Goal: Information Seeking & Learning: Check status

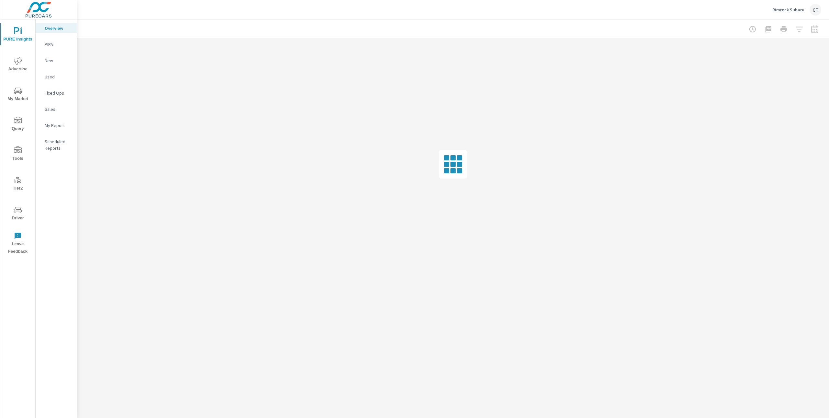
click at [14, 68] on span "Advertise" at bounding box center [17, 65] width 31 height 16
click at [57, 218] on nav "Overall Search PMAX Display Social Video Local PureCars TV Fixed Ops Website An…" at bounding box center [56, 134] width 41 height 230
click at [57, 214] on div "Calls" at bounding box center [56, 219] width 41 height 10
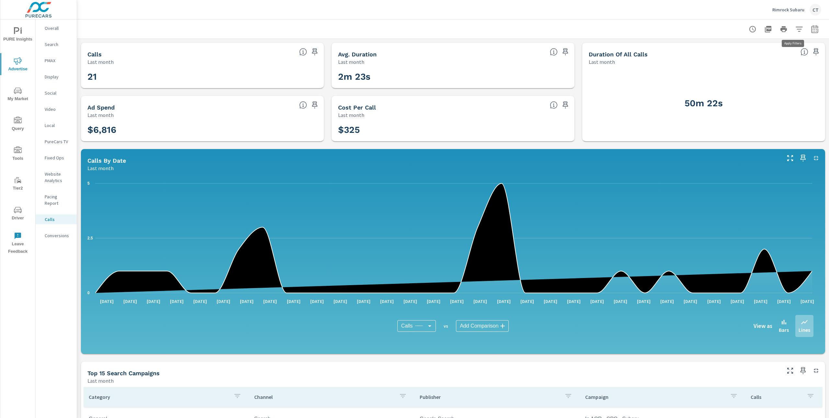
click at [799, 29] on button "button" at bounding box center [799, 29] width 13 height 13
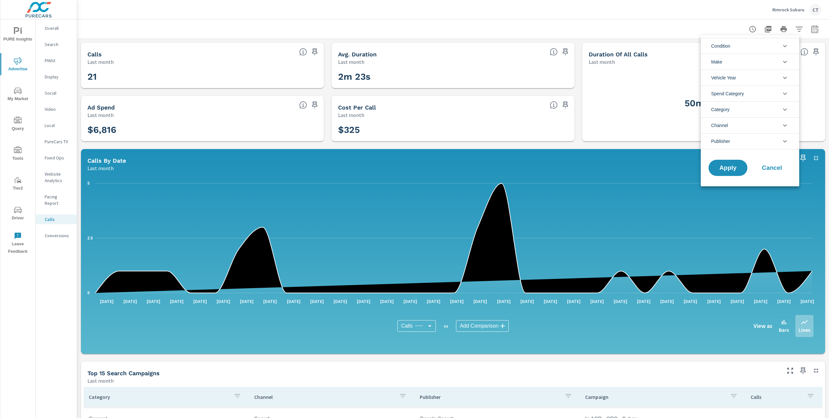
drag, startPoint x: 804, startPoint y: 40, endPoint x: 810, endPoint y: 27, distance: 14.2
click at [805, 40] on div at bounding box center [414, 209] width 829 height 418
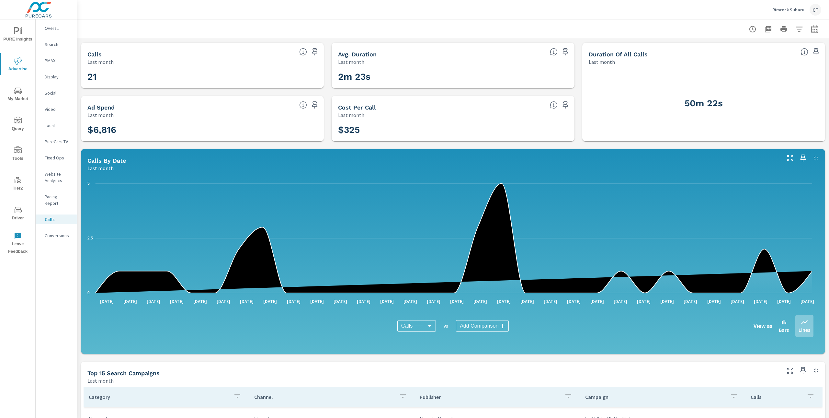
click at [812, 24] on div "Condition New Used Certified No Condition Make Subaru Ford Chevrolet Nissan Jee…" at bounding box center [414, 209] width 829 height 418
click at [811, 28] on icon "button" at bounding box center [815, 29] width 8 height 8
click at [773, 48] on div "Custom Yesterday Last week Last 7 days Last 14 days Last 30 days Last 45 days L…" at bounding box center [757, 56] width 70 height 18
click at [770, 60] on select "Custom Yesterday Last week Last 7 days Last 14 days Last 30 days Last 45 days L…" at bounding box center [756, 56] width 65 height 13
select select "Month to date"
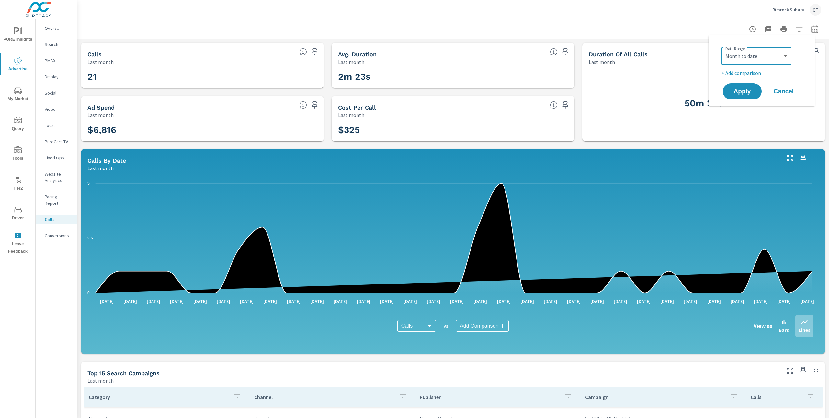
click at [757, 68] on div "Date Range Custom Yesterday Last week Last 7 days Last 14 days Last 30 days Las…" at bounding box center [763, 60] width 83 height 32
click at [756, 74] on p "+ Add comparison" at bounding box center [763, 73] width 83 height 8
click at [754, 89] on select "Custom Previous period Previous month Previous year" at bounding box center [756, 84] width 65 height 13
select select "Previous month"
click at [742, 111] on span "Apply" at bounding box center [742, 110] width 27 height 6
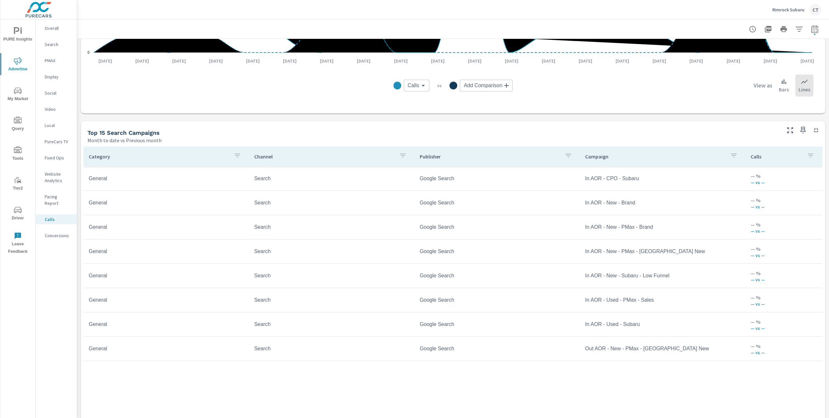
scroll to position [340, 0]
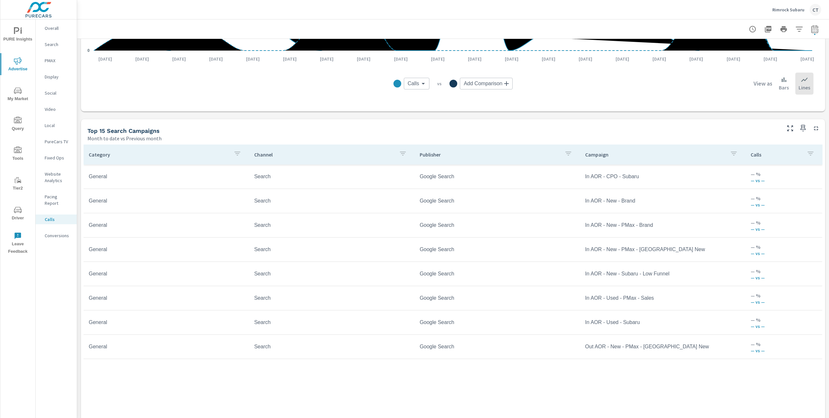
drag, startPoint x: 745, startPoint y: 156, endPoint x: 774, endPoint y: 156, distance: 29.5
click at [752, 156] on th "Calls" at bounding box center [784, 154] width 77 height 20
click at [757, 154] on p "Calls" at bounding box center [776, 154] width 51 height 6
click at [757, 154] on p "Calls" at bounding box center [772, 154] width 43 height 6
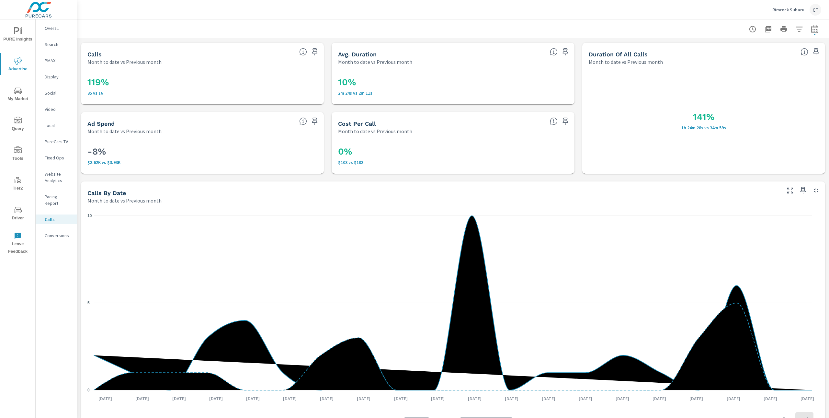
click at [197, 182] on div "Calls By Date Month to date vs Previous month" at bounding box center [432, 192] width 702 height 23
click at [63, 232] on p "Conversions" at bounding box center [58, 235] width 27 height 6
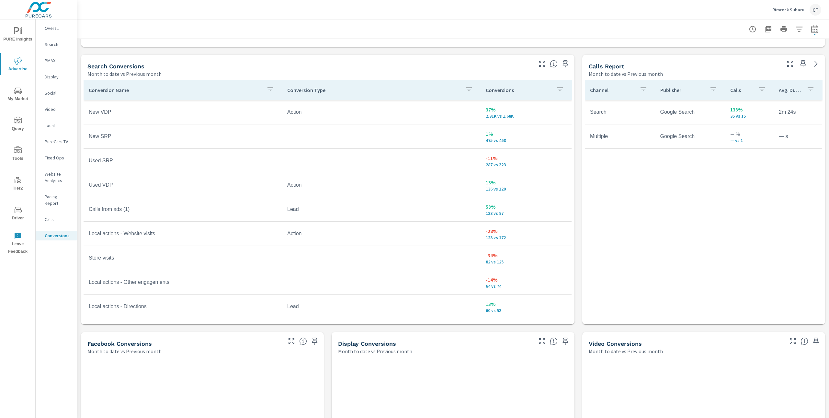
scroll to position [331, 0]
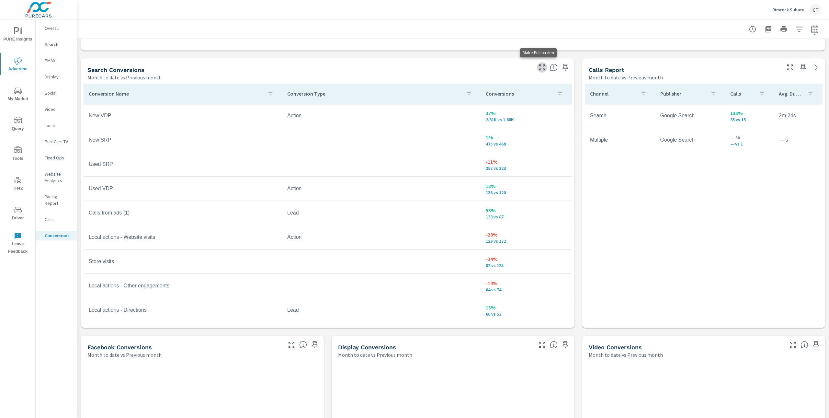
click at [538, 67] on icon "button" at bounding box center [542, 68] width 8 height 8
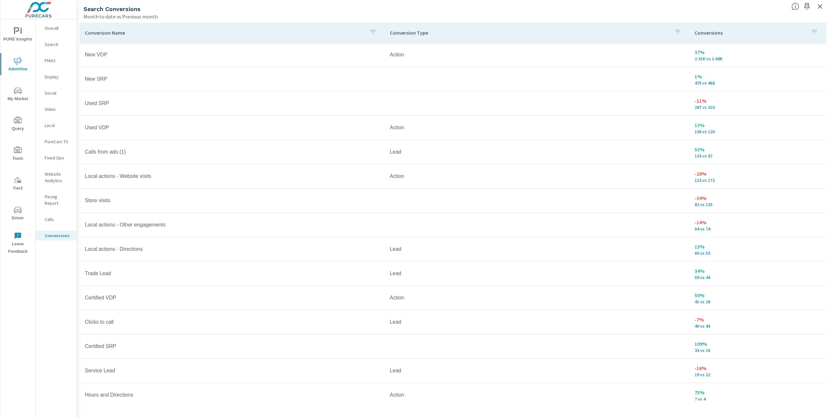
click at [736, 164] on tr "Local actions - Website visits Action -28% 123 vs 172" at bounding box center [453, 176] width 747 height 24
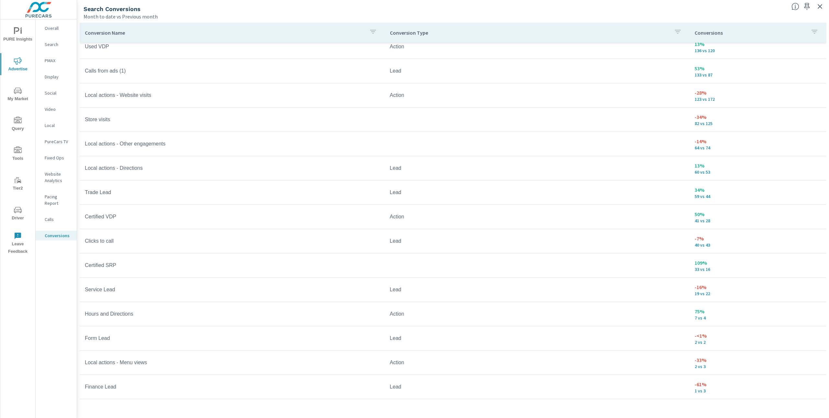
scroll to position [98, 0]
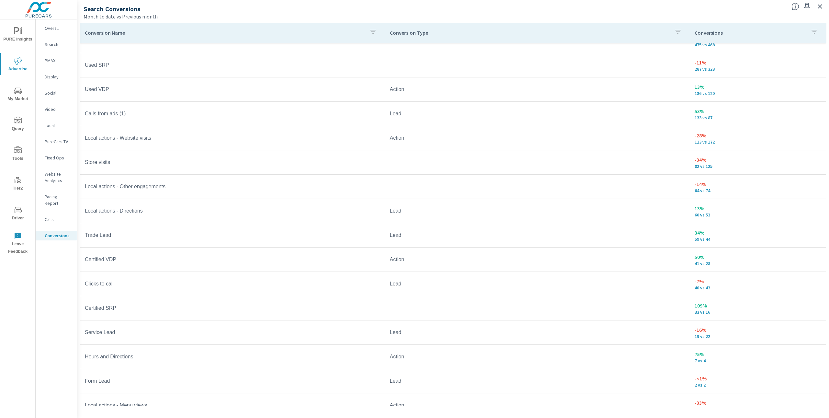
scroll to position [20, 0]
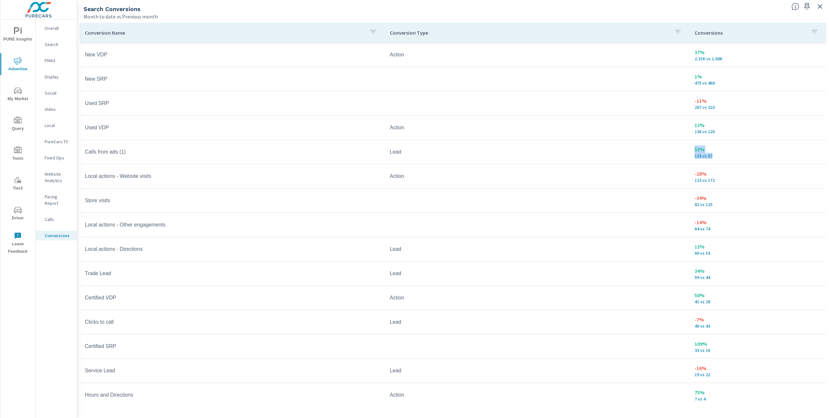
drag, startPoint x: 712, startPoint y: 157, endPoint x: 689, endPoint y: 151, distance: 23.7
click at [695, 151] on div "53% 133 vs 87" at bounding box center [758, 151] width 126 height 13
click at [750, 167] on td "-28% 123 vs 172" at bounding box center [758, 176] width 137 height 23
click at [821, 12] on div "Search Conversions Month to date vs Previous month" at bounding box center [453, 8] width 752 height 23
click at [821, 10] on icon "button" at bounding box center [820, 7] width 8 height 8
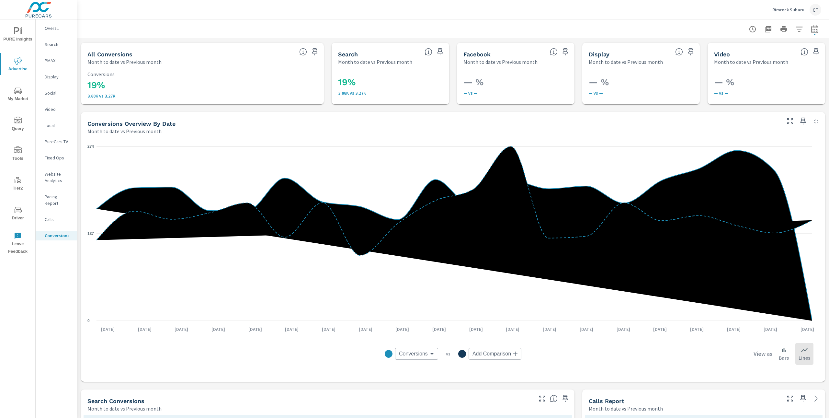
click at [51, 41] on p "Search" at bounding box center [58, 44] width 27 height 6
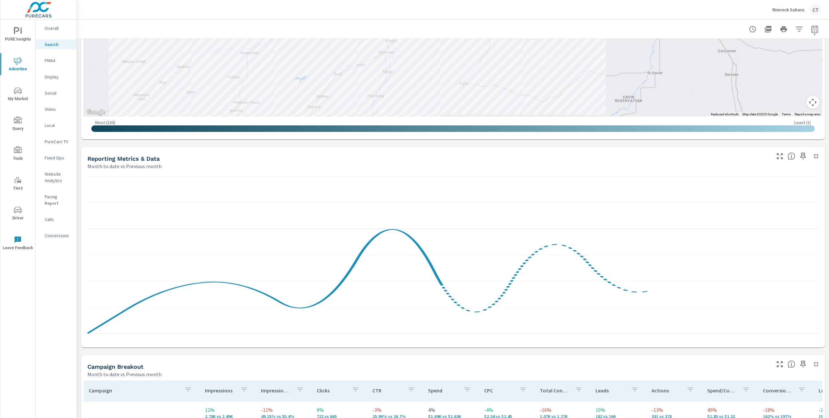
scroll to position [522, 0]
